Goal: Find specific page/section: Find specific page/section

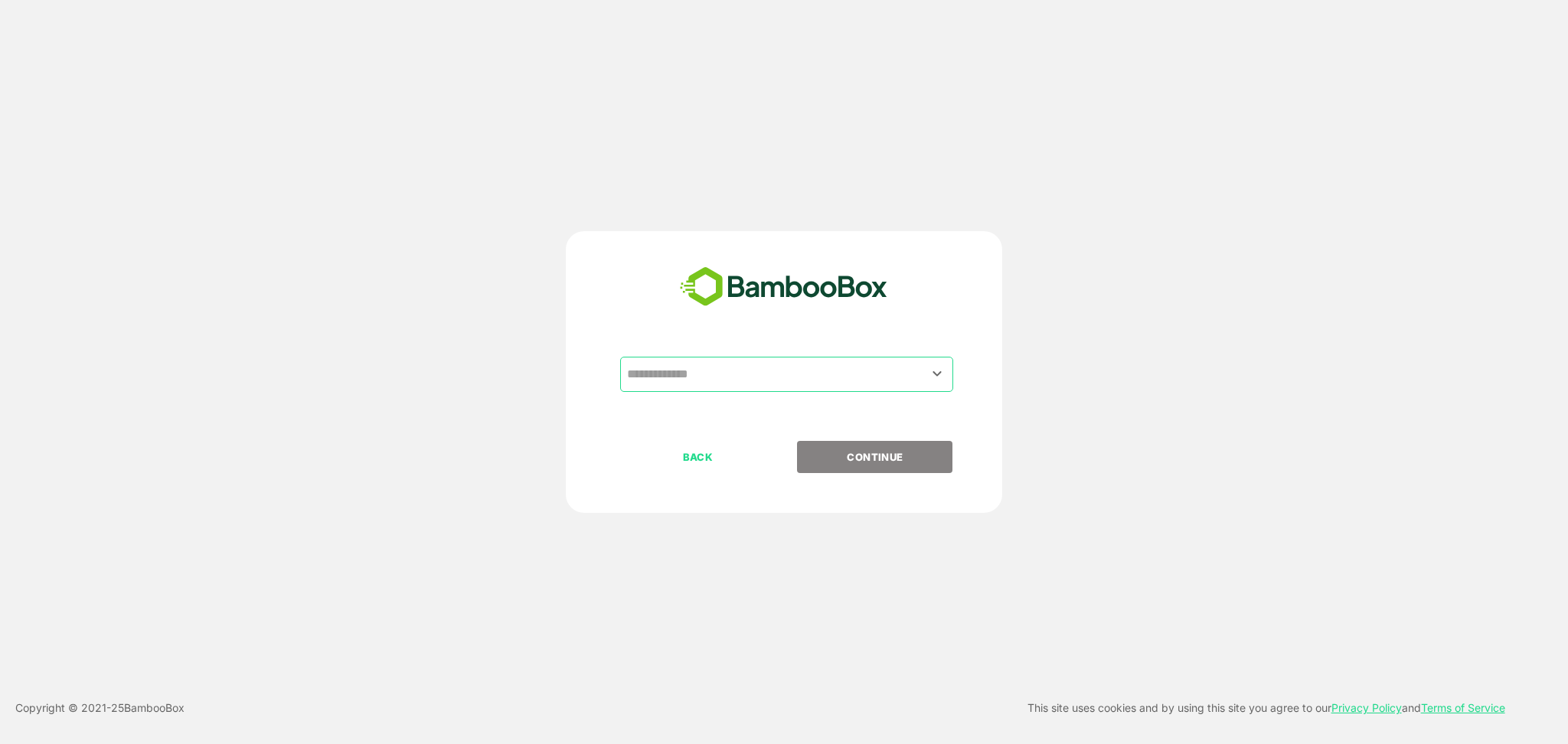
click at [697, 380] on input "text" at bounding box center [787, 374] width 327 height 29
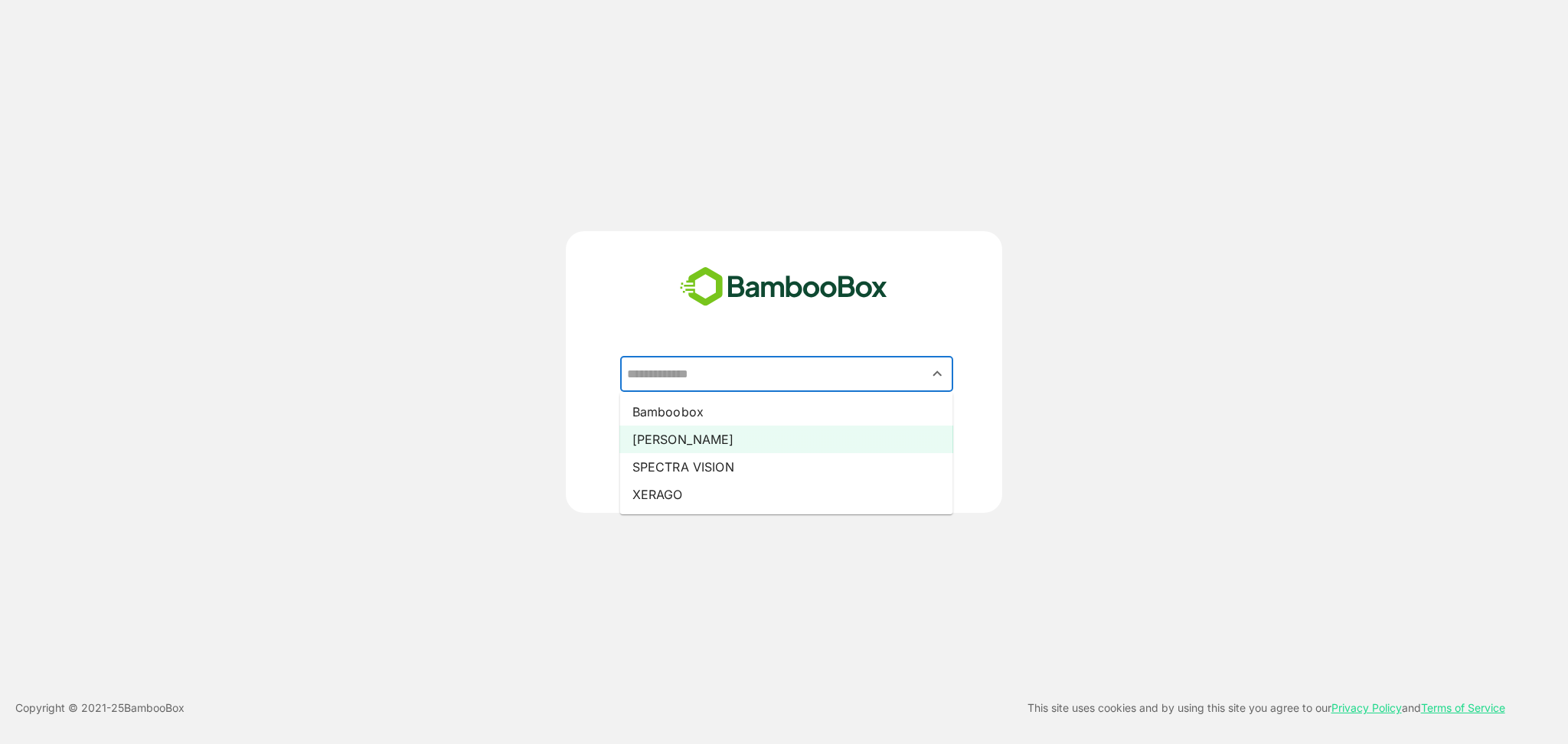
click at [676, 446] on li "[PERSON_NAME]" at bounding box center [786, 439] width 333 height 27
type input "*****"
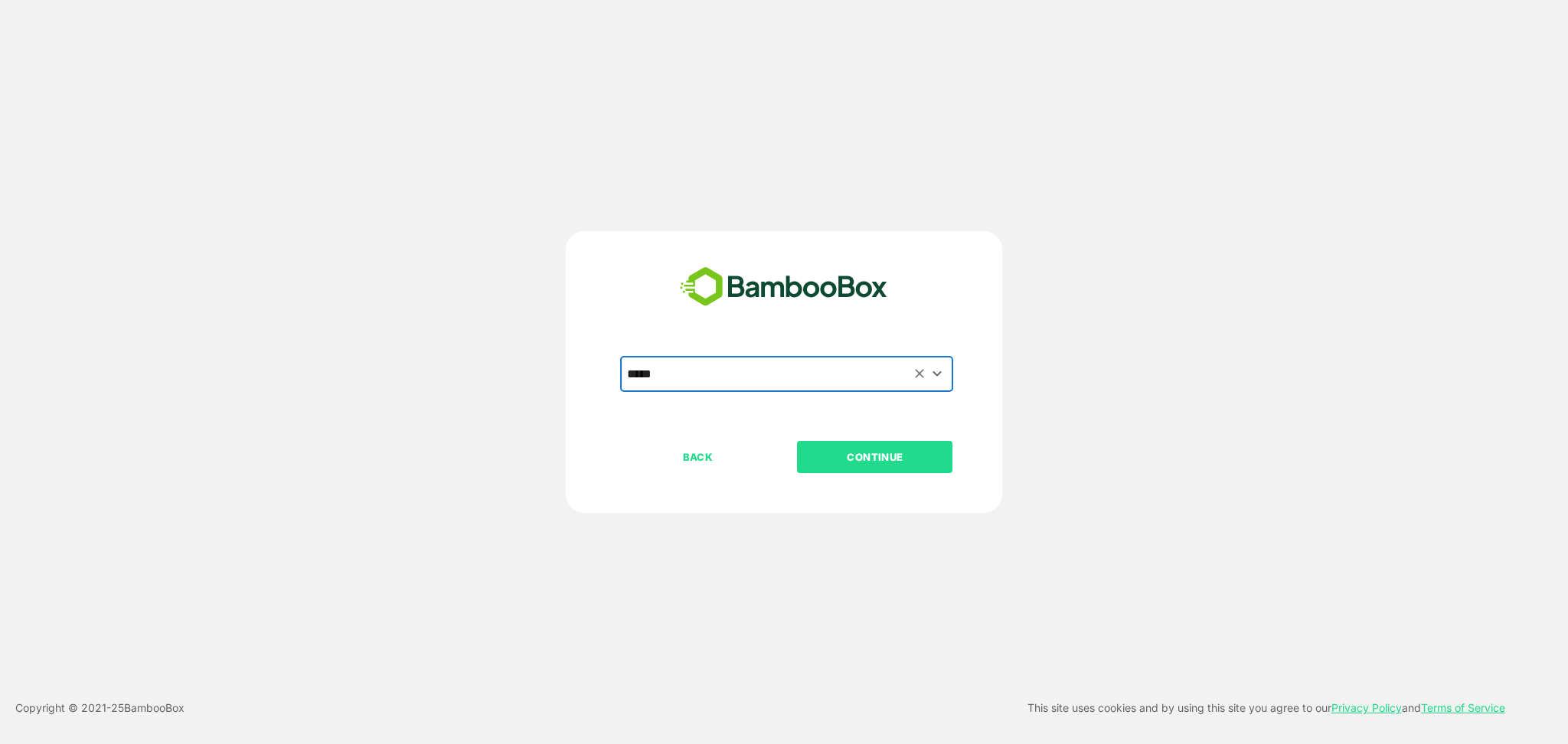
click at [833, 446] on button "CONTINUE" at bounding box center [875, 457] width 156 height 32
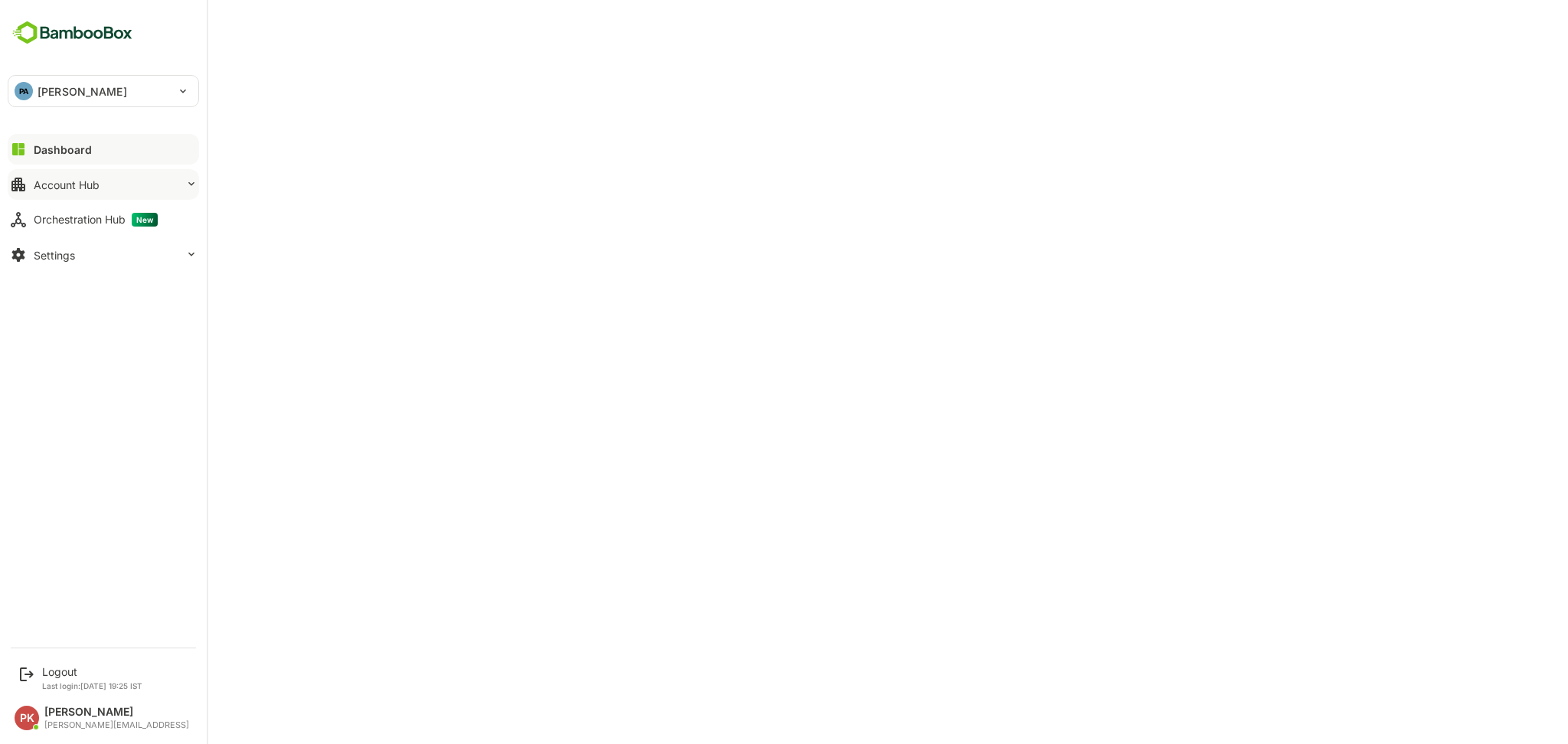
click at [88, 190] on div "Account Hub" at bounding box center [67, 185] width 66 height 13
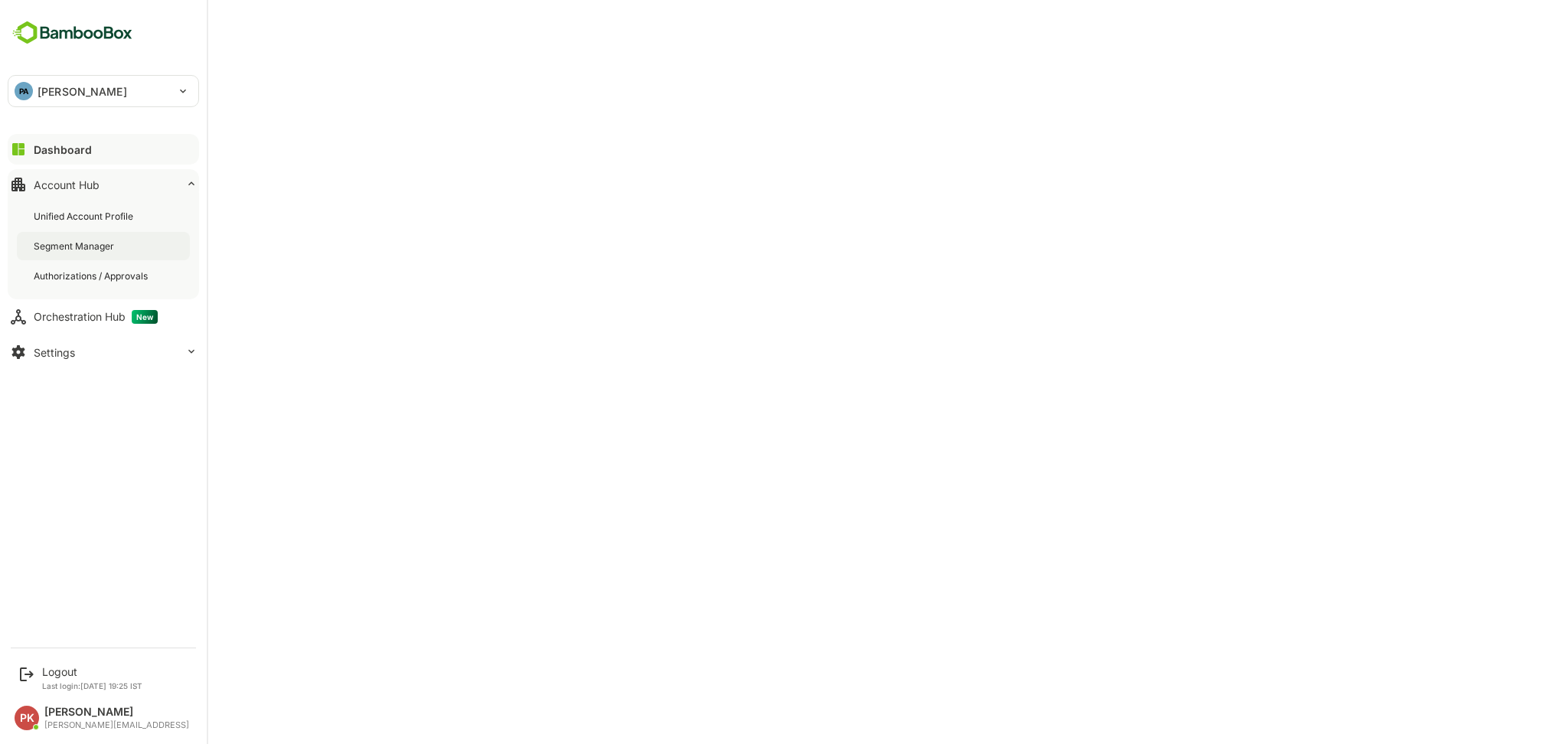
click at [60, 246] on div "Segment Manager" at bounding box center [75, 246] width 84 height 13
click at [60, 312] on div "Orchestration Hub New" at bounding box center [96, 317] width 124 height 14
